Goal: Check status

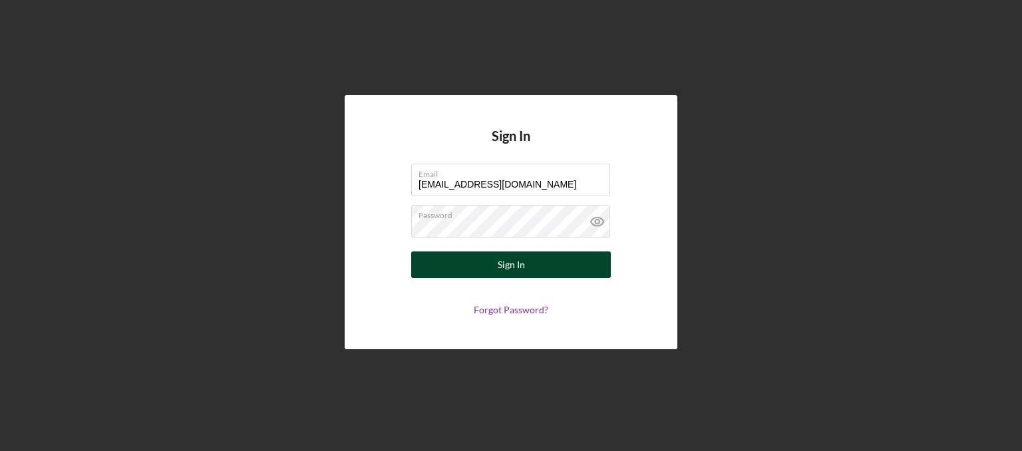
click at [498, 259] on button "Sign In" at bounding box center [511, 264] width 200 height 27
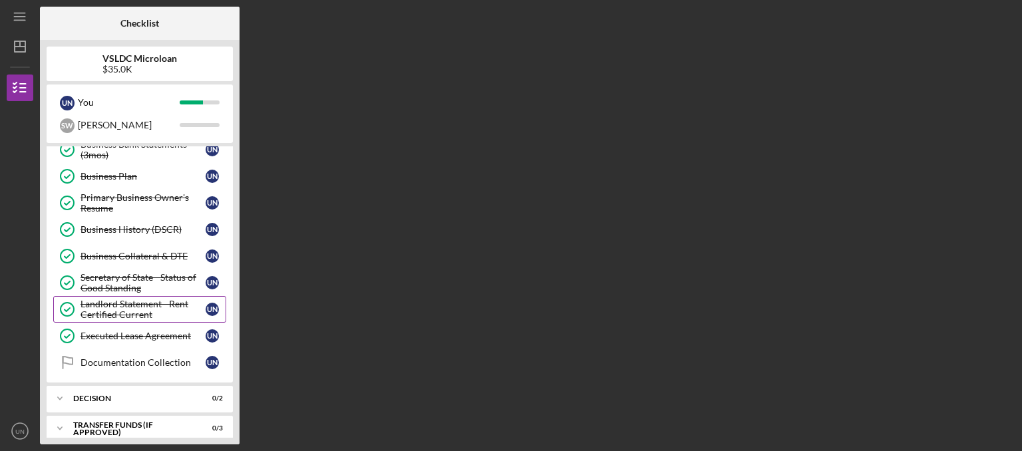
scroll to position [212, 0]
